Goal: Task Accomplishment & Management: Manage account settings

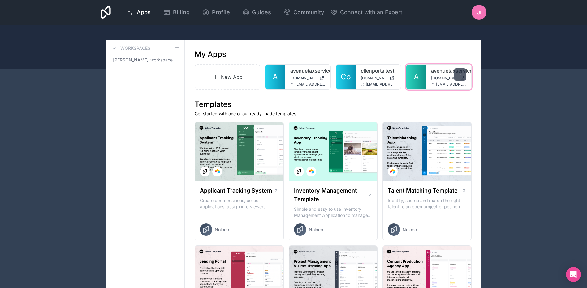
click at [459, 74] on icon at bounding box center [460, 74] width 5 height 5
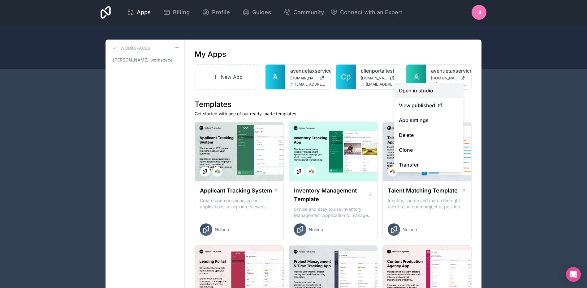
click at [421, 91] on link "Open in studio" at bounding box center [428, 90] width 69 height 15
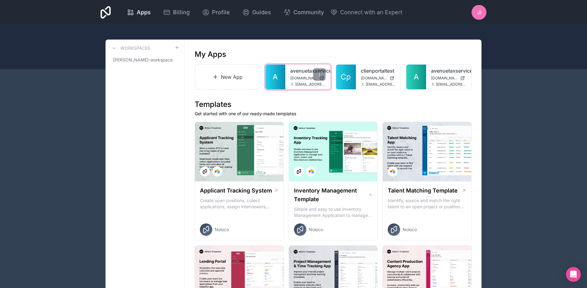
click at [305, 80] on span "avenuetaxservices.noloco.co" at bounding box center [303, 78] width 27 height 5
click at [318, 76] on icon at bounding box center [319, 74] width 5 height 5
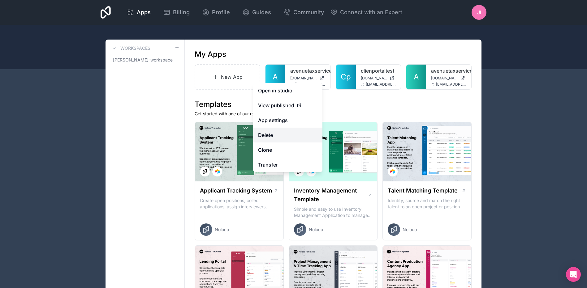
click at [270, 133] on button "Delete" at bounding box center [287, 135] width 69 height 15
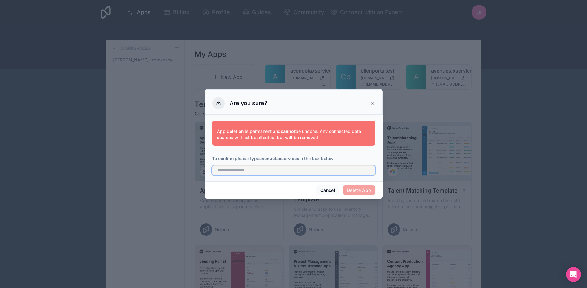
click at [255, 171] on input "text" at bounding box center [293, 171] width 163 height 10
drag, startPoint x: 301, startPoint y: 159, endPoint x: 261, endPoint y: 158, distance: 39.6
click at [261, 158] on strong "avenuetaxservices" at bounding box center [279, 158] width 40 height 5
copy strong "avenuetaxservices"
click at [257, 174] on input "text" at bounding box center [293, 171] width 163 height 10
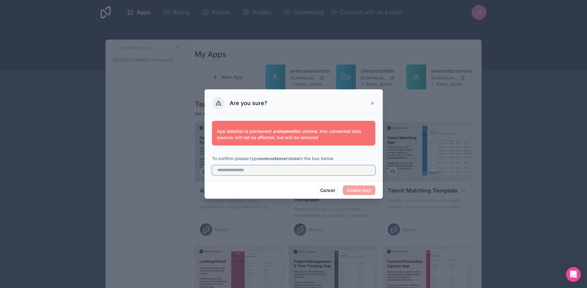
paste input "**********"
type input "**********"
click at [357, 189] on button "Delete App" at bounding box center [359, 191] width 32 height 10
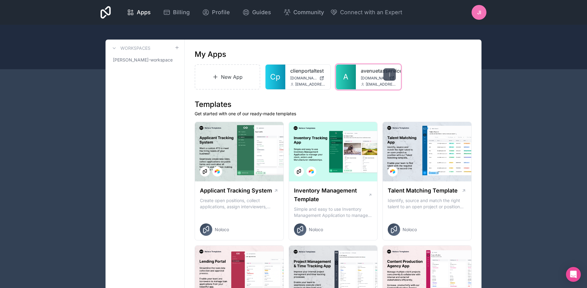
click at [389, 76] on icon at bounding box center [389, 74] width 5 height 5
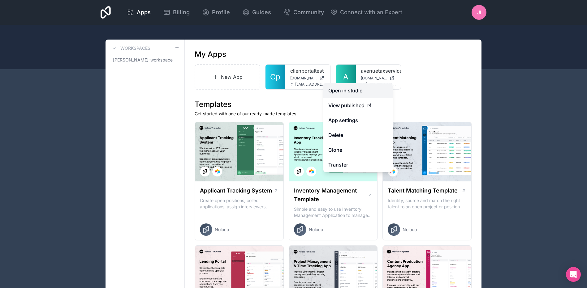
click at [349, 91] on link "Open in studio" at bounding box center [357, 90] width 69 height 15
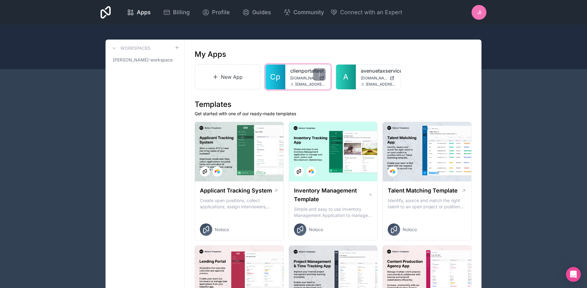
click at [306, 83] on span "[EMAIL_ADDRESS][DOMAIN_NAME]" at bounding box center [310, 84] width 30 height 5
click at [319, 77] on div at bounding box center [319, 74] width 12 height 12
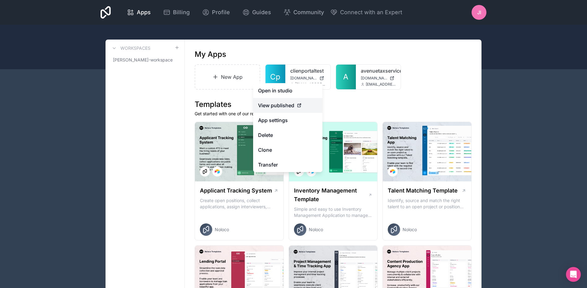
click at [288, 107] on span "View published" at bounding box center [276, 105] width 36 height 7
click at [284, 90] on link "Open in studio" at bounding box center [287, 90] width 69 height 15
